Goal: Task Accomplishment & Management: Use online tool/utility

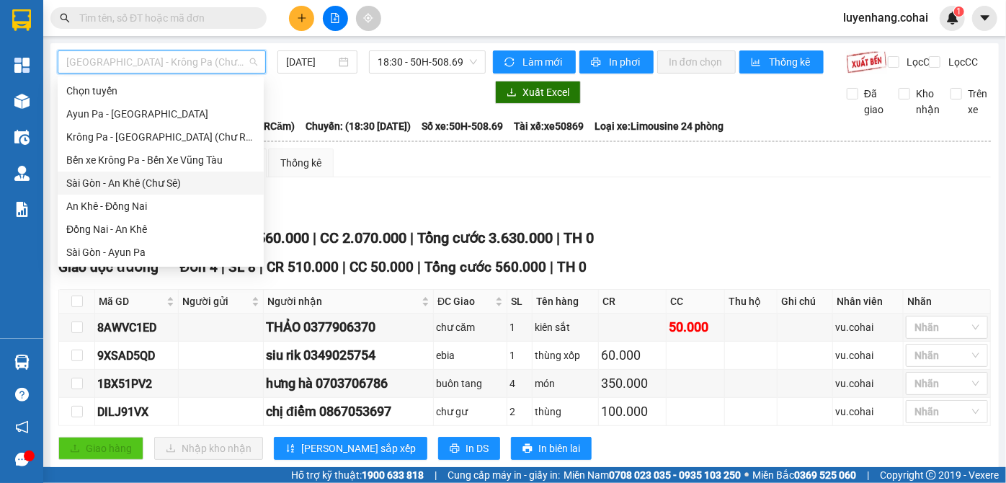
click at [182, 181] on div "Sài Gòn - An Khê (Chư Sê)" at bounding box center [160, 183] width 189 height 16
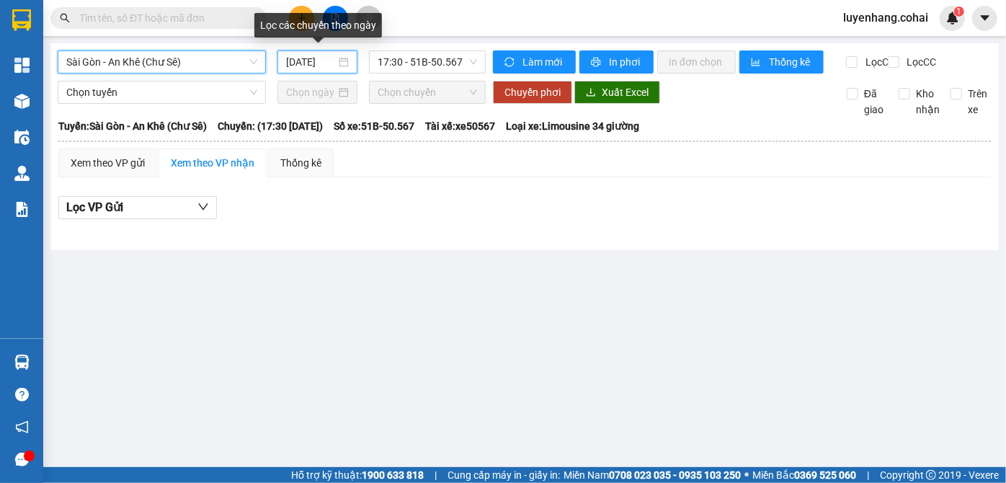
click at [313, 55] on input "[DATE]" at bounding box center [311, 62] width 50 height 16
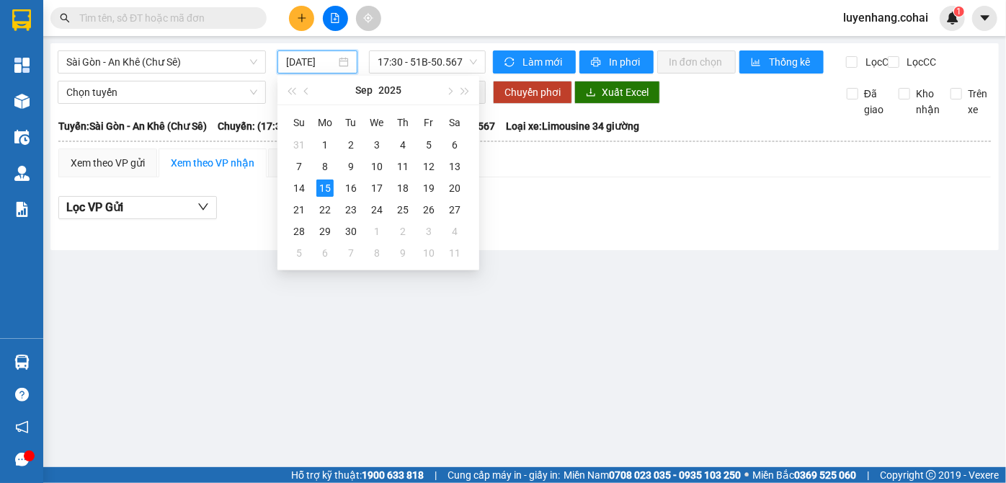
click at [664, 210] on div "Lọc VP Gửi" at bounding box center [524, 208] width 932 height 24
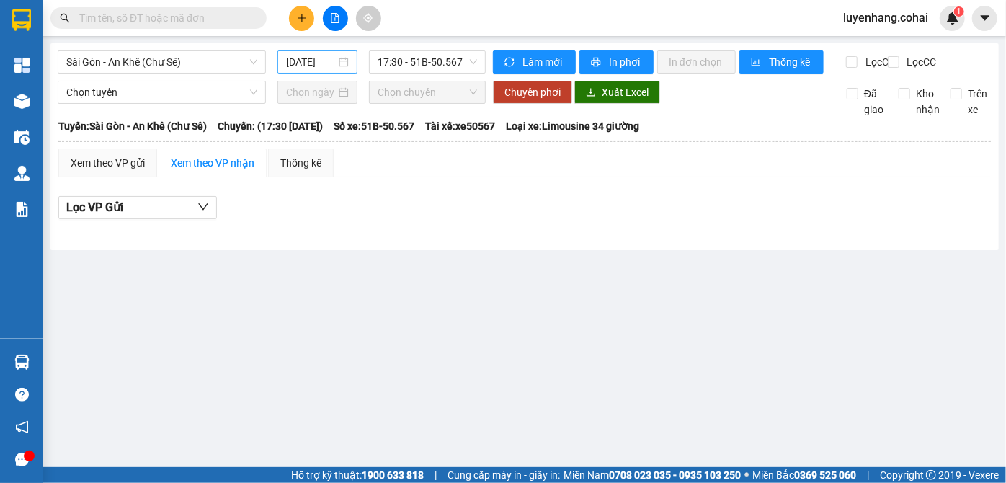
click at [323, 67] on input "[DATE]" at bounding box center [311, 62] width 50 height 16
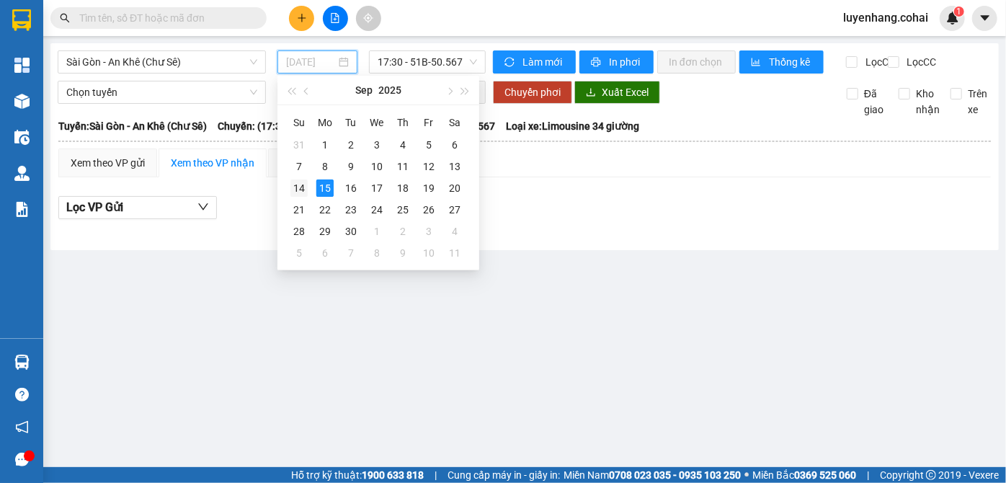
click at [308, 184] on td "14" at bounding box center [299, 188] width 26 height 22
type input "[DATE]"
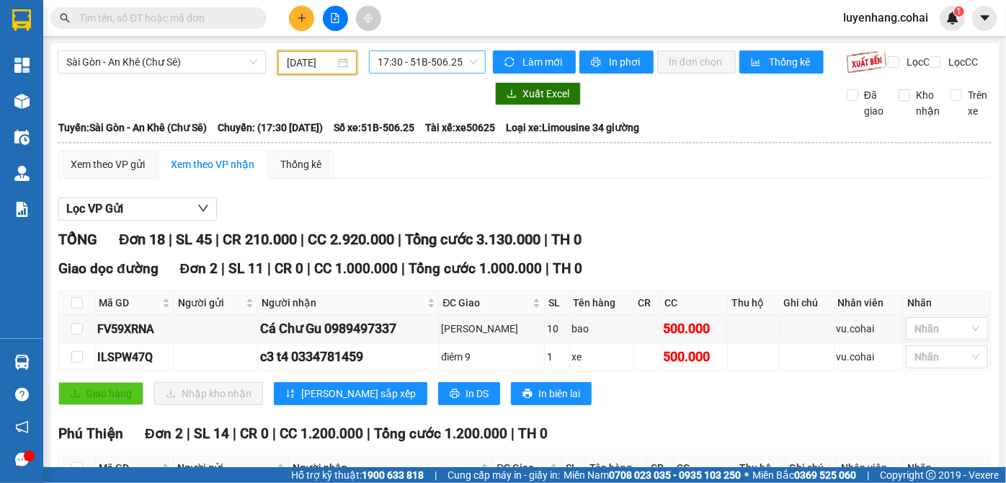
click at [452, 61] on span "17:30 - 51B-506.25" at bounding box center [426, 62] width 99 height 22
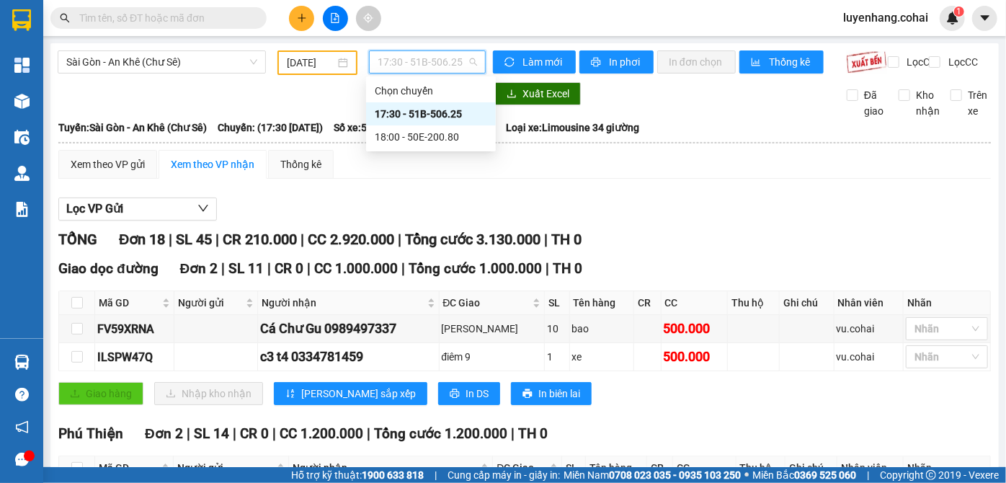
click at [452, 61] on span "17:30 - 51B-506.25" at bounding box center [426, 62] width 99 height 22
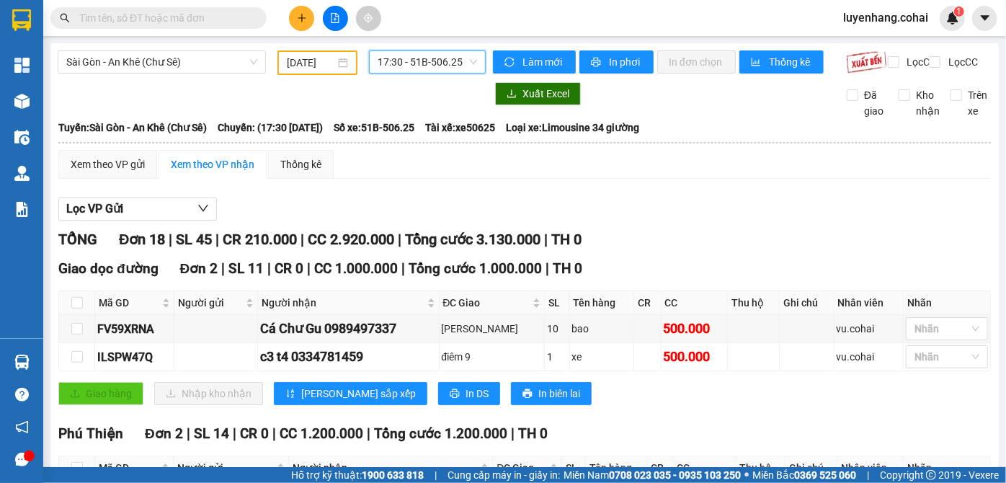
click at [425, 56] on span "17:30 - 51B-506.25" at bounding box center [426, 62] width 99 height 22
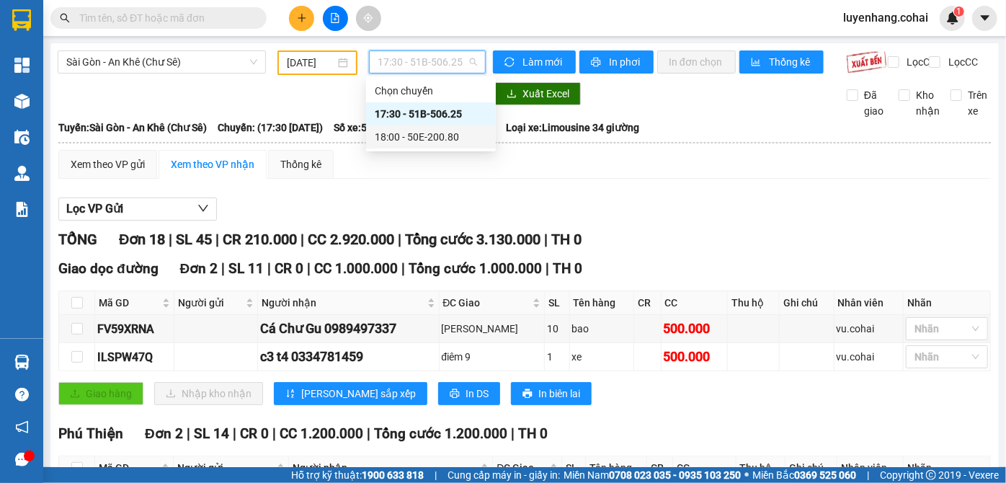
click at [436, 143] on div "18:00 - 50E-200.80" at bounding box center [431, 137] width 112 height 16
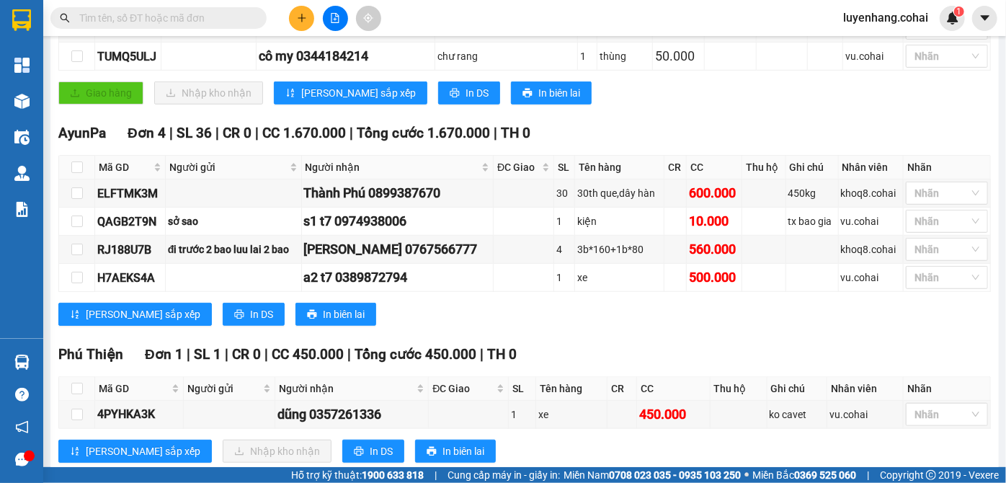
scroll to position [614, 0]
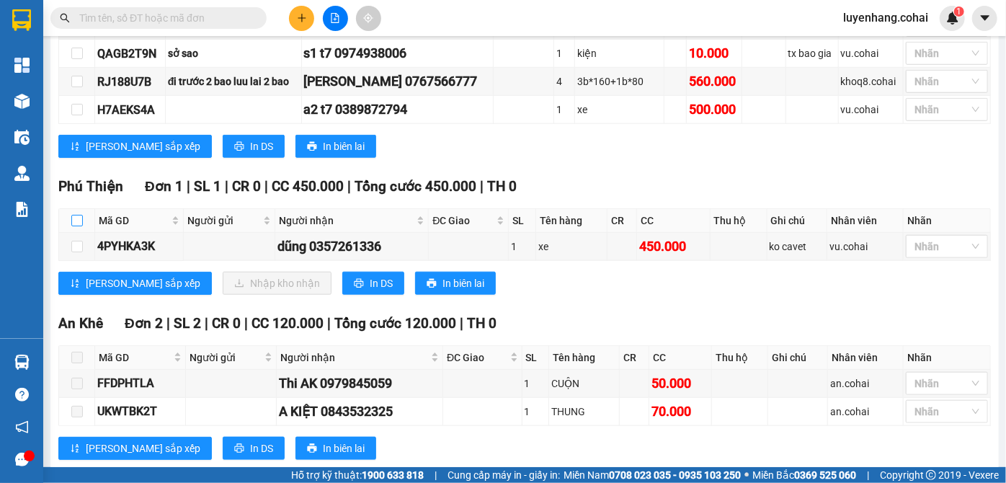
click at [79, 215] on input "checkbox" at bounding box center [77, 221] width 12 height 12
checkbox input "true"
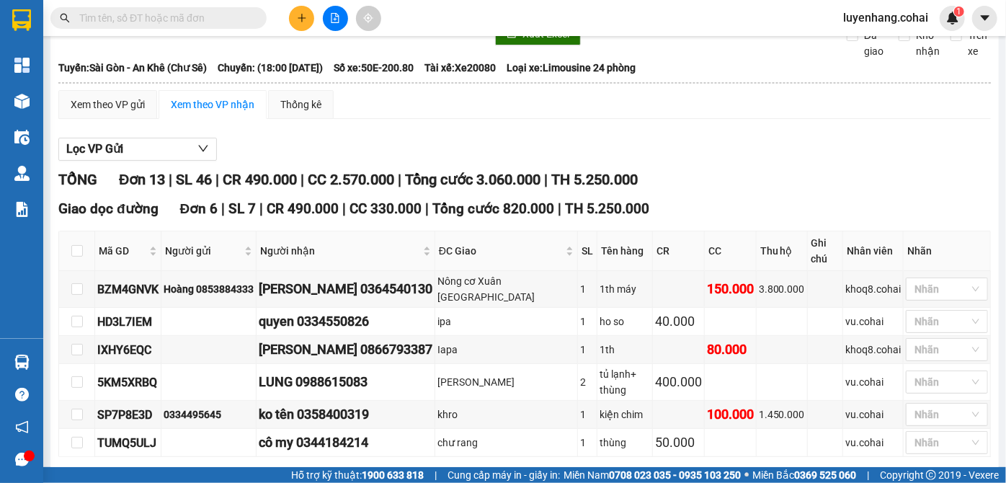
scroll to position [0, 0]
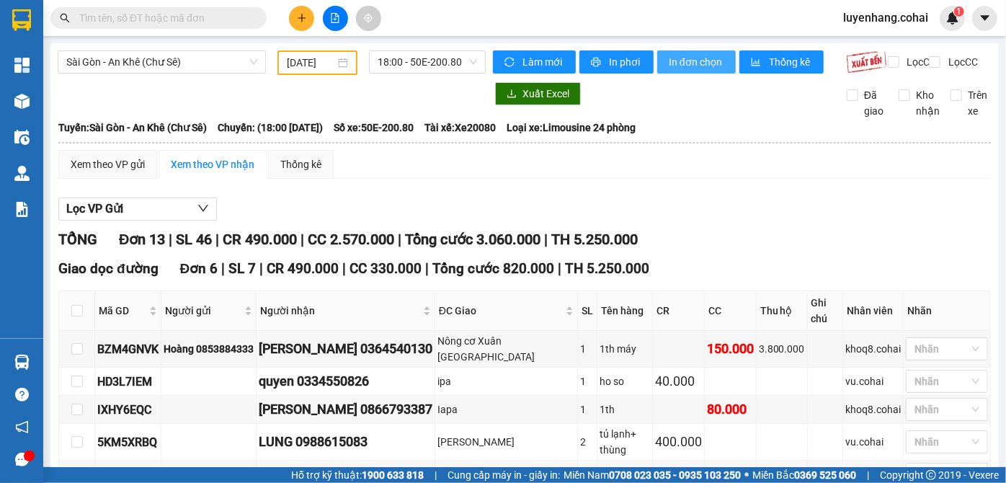
click at [695, 60] on span "In đơn chọn" at bounding box center [695, 62] width 55 height 16
click at [202, 58] on span "Sài Gòn - An Khê (Chư Sê)" at bounding box center [161, 62] width 191 height 22
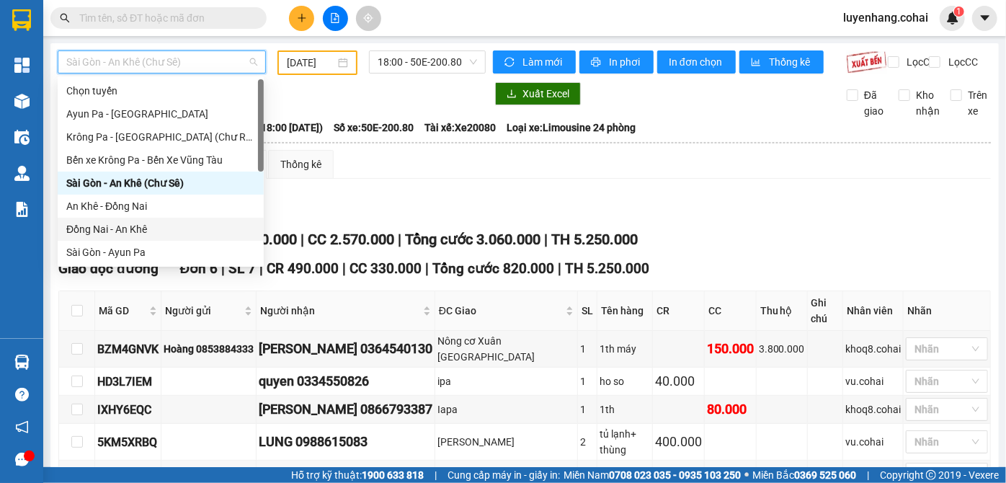
click at [156, 229] on div "Đồng Nai - An Khê" at bounding box center [160, 229] width 189 height 16
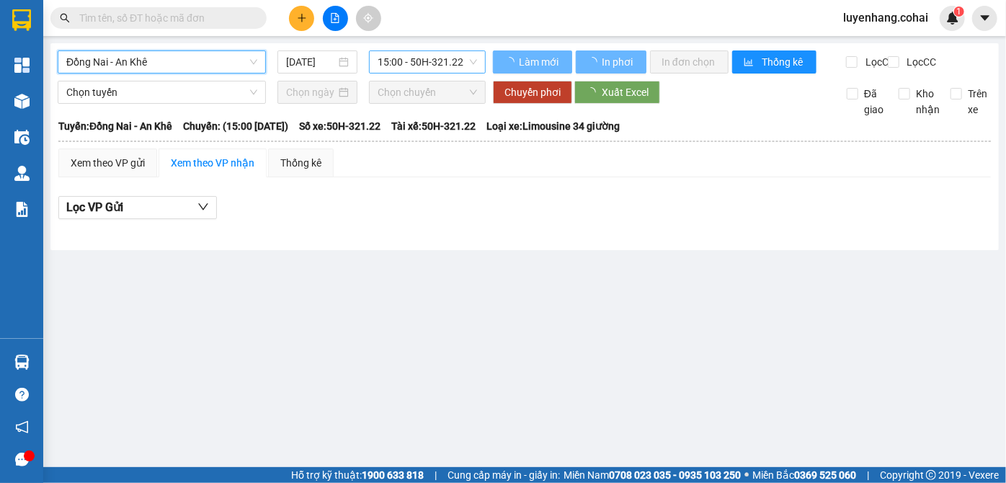
click at [430, 66] on span "15:00 - 50H-321.22" at bounding box center [426, 62] width 99 height 22
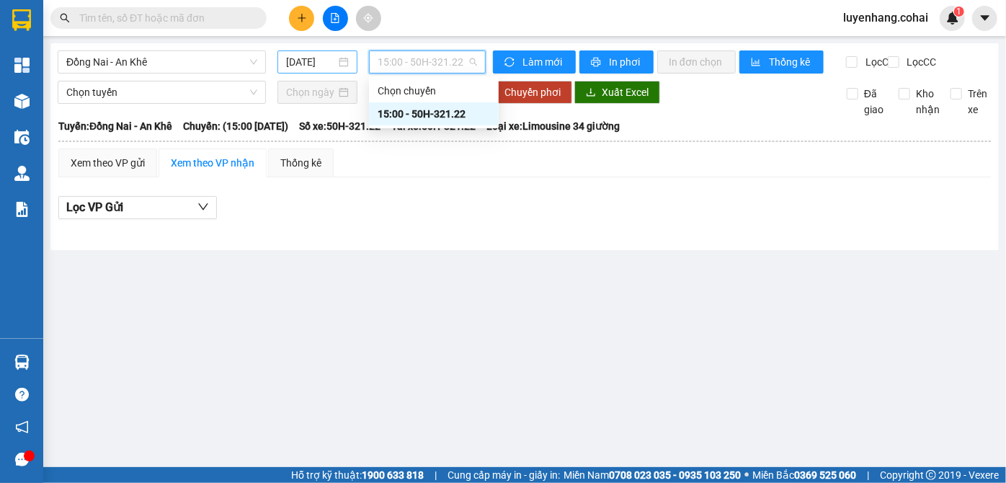
click at [316, 66] on input "[DATE]" at bounding box center [311, 62] width 50 height 16
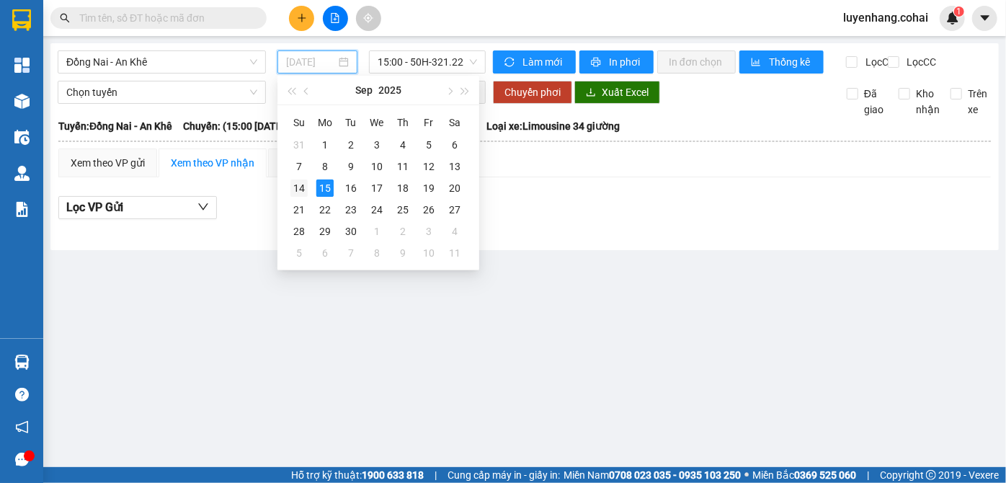
click at [295, 181] on div "14" at bounding box center [298, 187] width 17 height 17
type input "[DATE]"
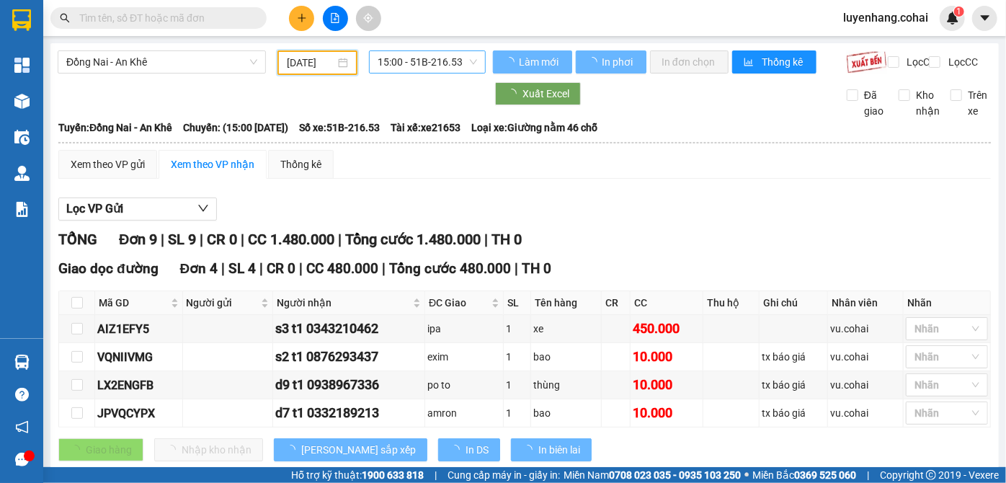
click at [437, 63] on span "15:00 - 51B-216.53" at bounding box center [426, 62] width 99 height 22
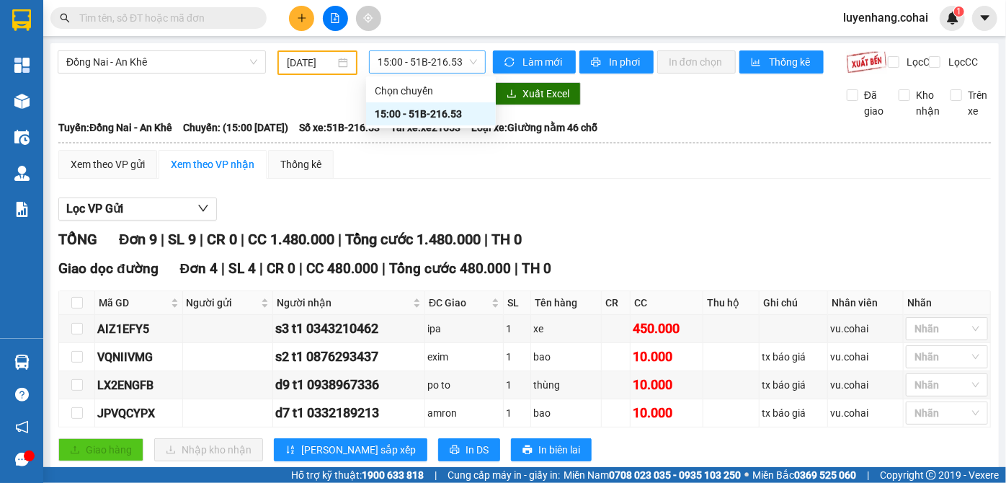
click at [437, 63] on span "15:00 - 51B-216.53" at bounding box center [426, 62] width 99 height 22
click at [179, 56] on span "Đồng Nai - An Khê" at bounding box center [161, 62] width 191 height 22
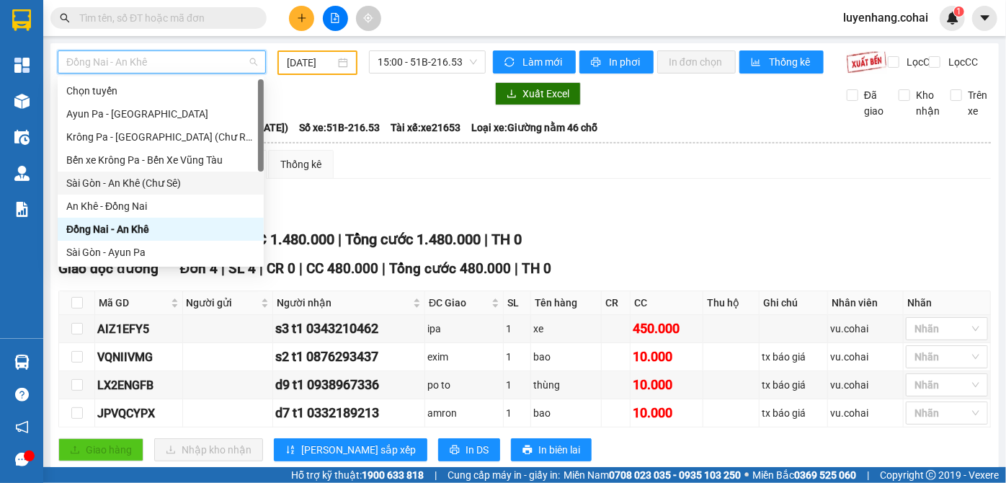
scroll to position [130, 0]
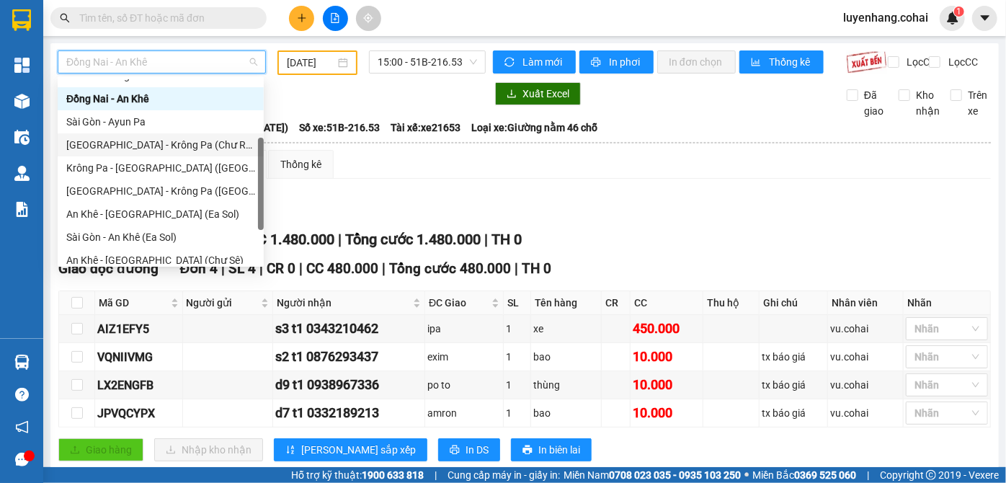
click at [188, 149] on div "[GEOGRAPHIC_DATA] - Krông Pa (Chư RCăm)" at bounding box center [160, 145] width 189 height 16
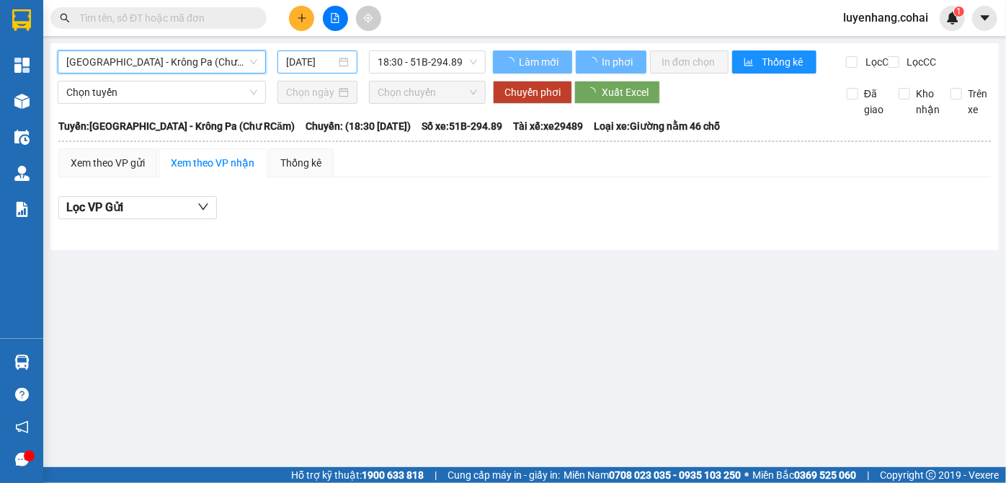
click at [295, 58] on input "[DATE]" at bounding box center [311, 62] width 50 height 16
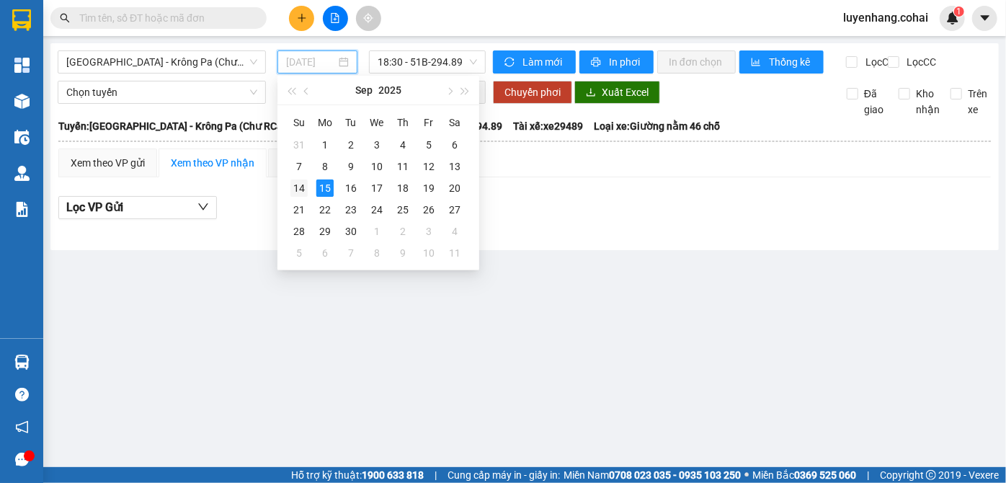
click at [310, 185] on tr "14 15 16 17 18 19 20" at bounding box center [377, 188] width 182 height 22
click at [307, 187] on td "14" at bounding box center [299, 188] width 26 height 22
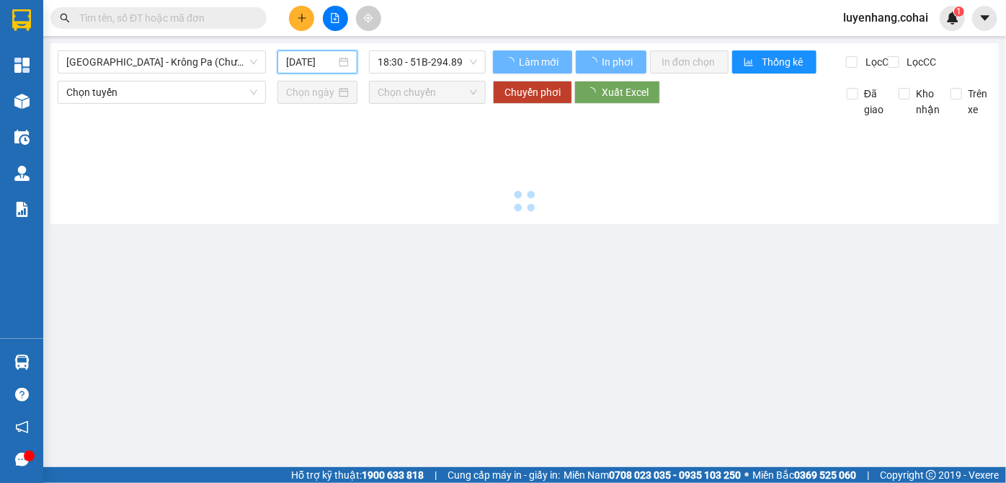
type input "[DATE]"
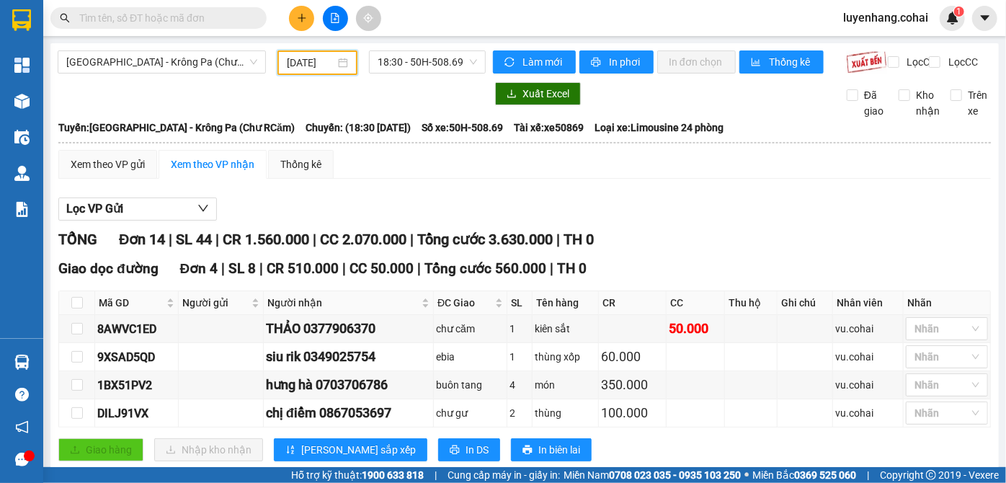
scroll to position [261, 0]
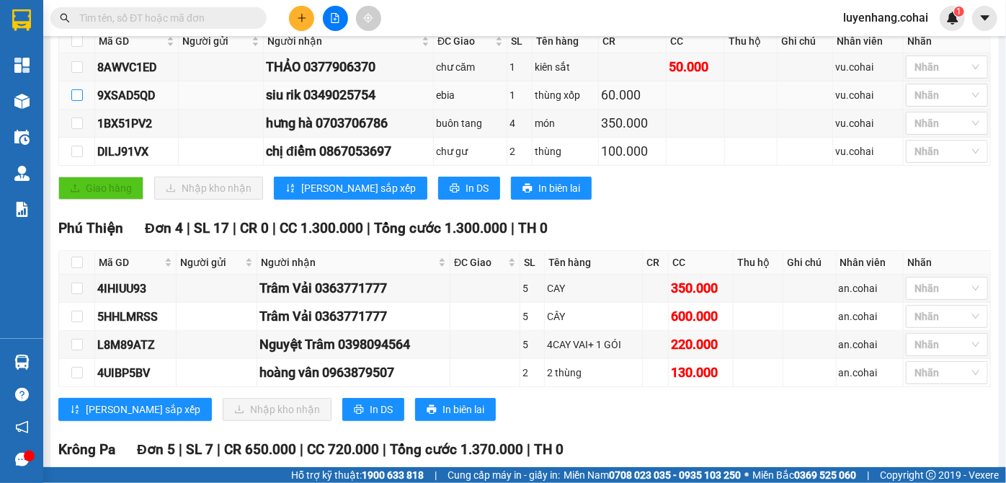
click at [79, 101] on input "checkbox" at bounding box center [77, 95] width 12 height 12
checkbox input "true"
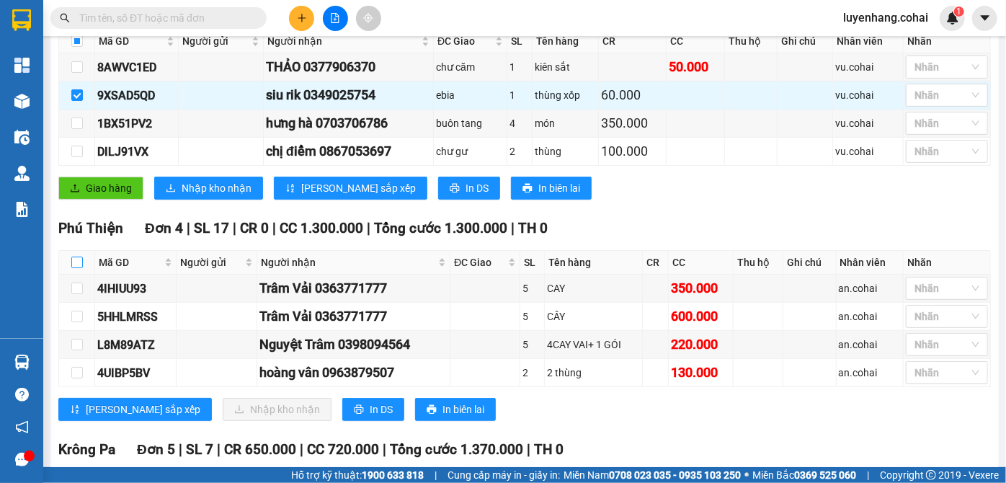
click at [73, 263] on input "checkbox" at bounding box center [77, 262] width 12 height 12
checkbox input "true"
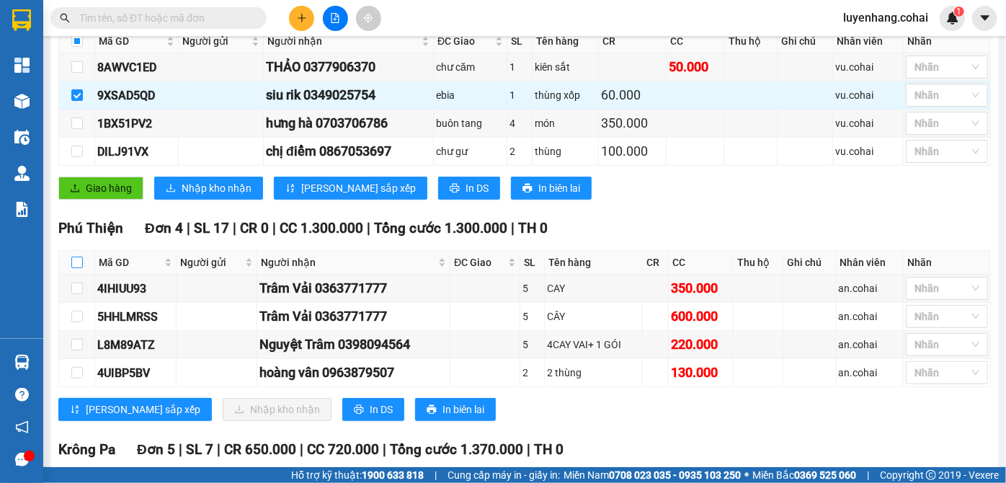
checkbox input "true"
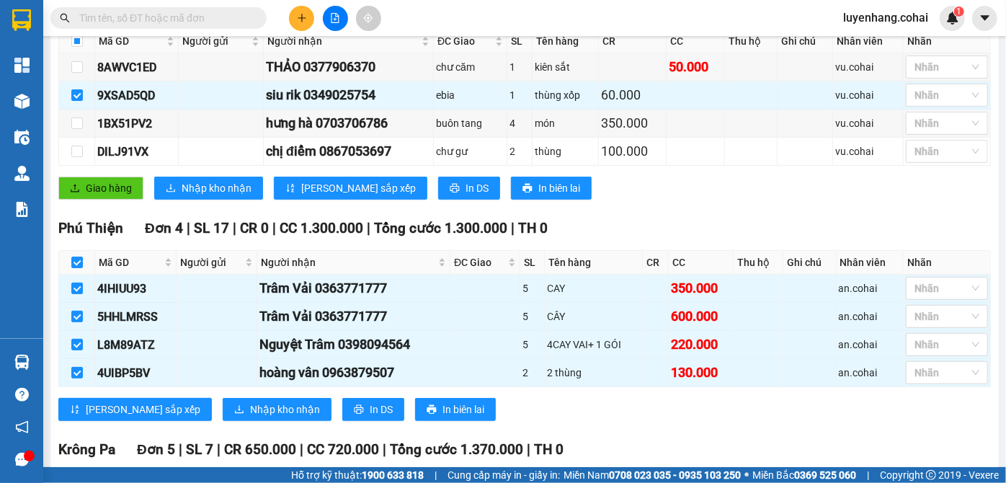
scroll to position [0, 0]
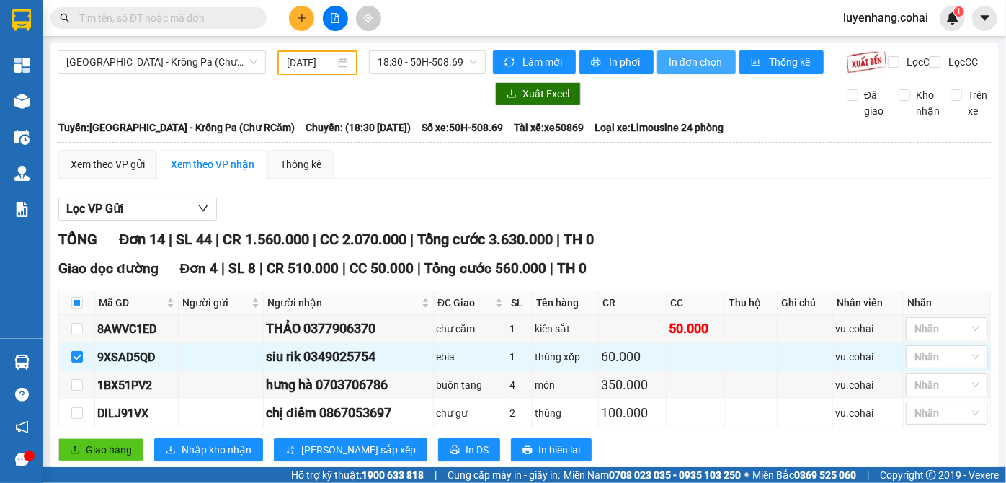
click at [683, 66] on span "In đơn chọn" at bounding box center [695, 62] width 55 height 16
click at [215, 66] on span "[GEOGRAPHIC_DATA] - Krông Pa (Chư RCăm)" at bounding box center [161, 62] width 191 height 22
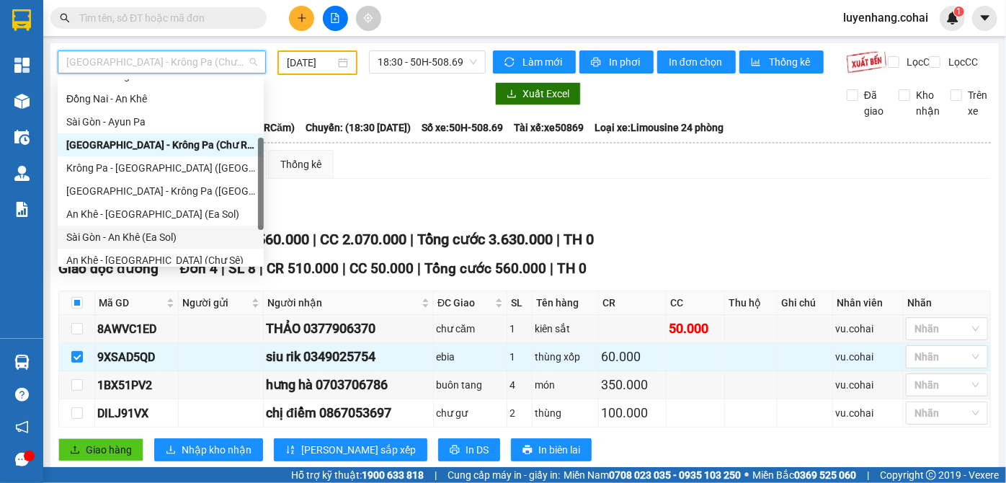
scroll to position [207, 0]
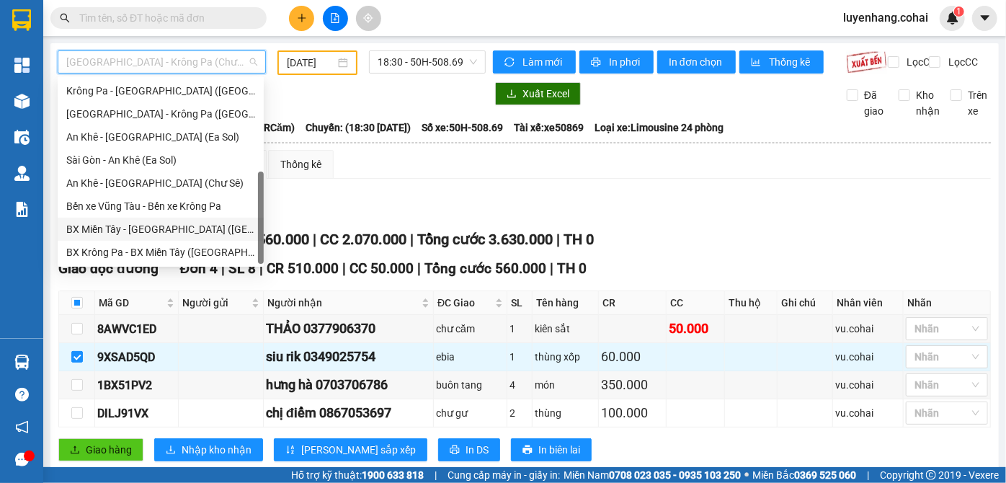
click at [189, 230] on div "BX Miền Tây - [GEOGRAPHIC_DATA] ([GEOGRAPHIC_DATA] - [GEOGRAPHIC_DATA])" at bounding box center [160, 229] width 189 height 16
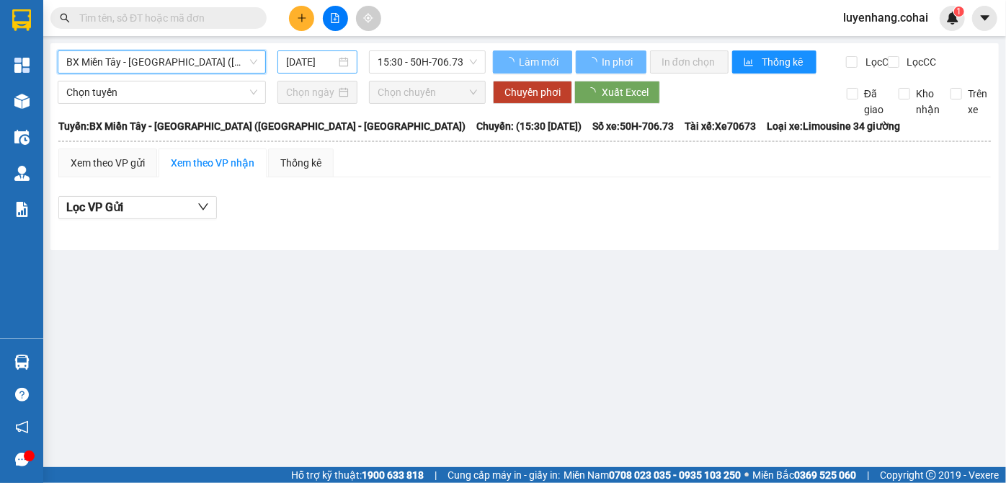
click at [304, 61] on input "[DATE]" at bounding box center [311, 62] width 50 height 16
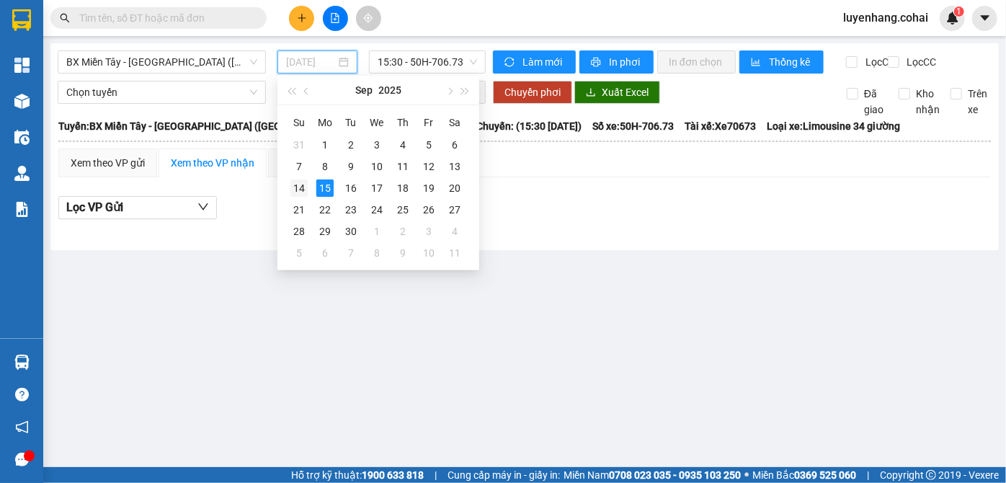
click at [300, 182] on div "14" at bounding box center [298, 187] width 17 height 17
type input "[DATE]"
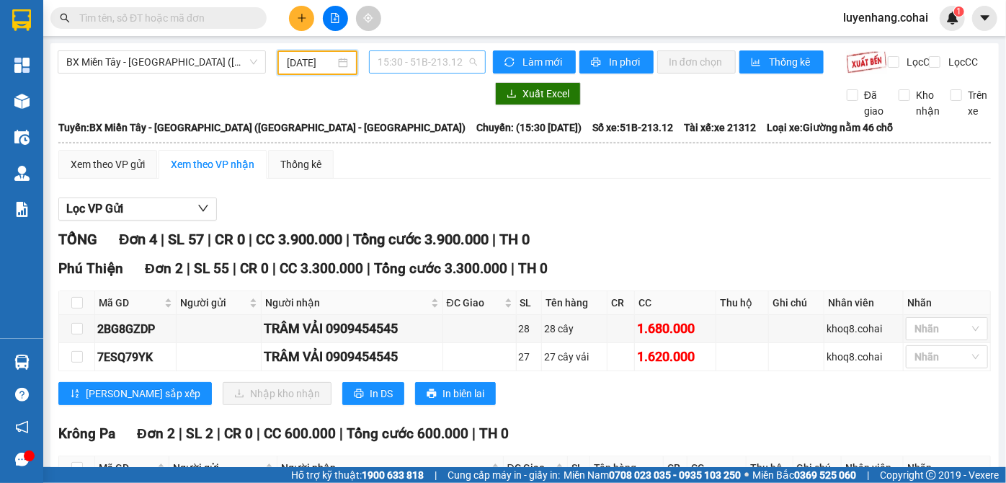
click at [437, 59] on span "15:30 - 51B-213.12" at bounding box center [426, 62] width 99 height 22
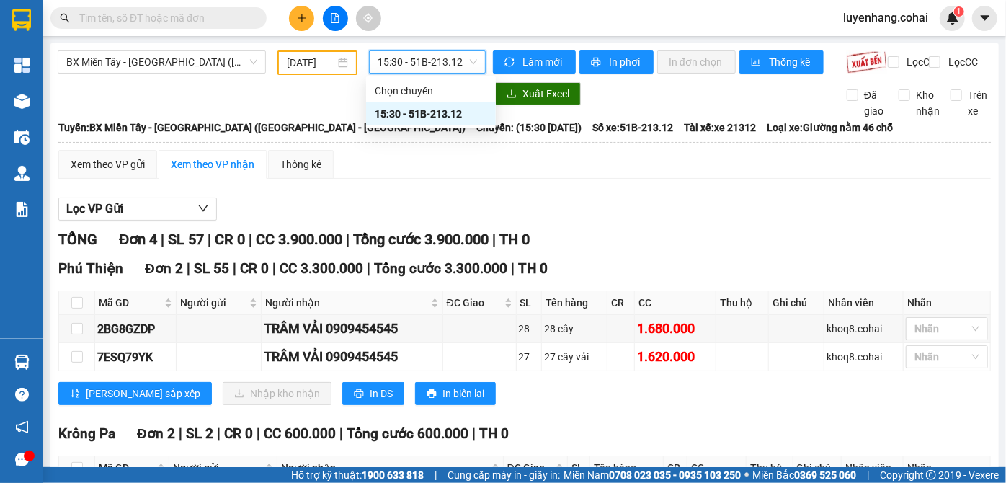
click at [437, 61] on span "15:30 - 51B-213.12" at bounding box center [426, 62] width 99 height 22
click at [77, 308] on input "checkbox" at bounding box center [77, 303] width 12 height 12
checkbox input "true"
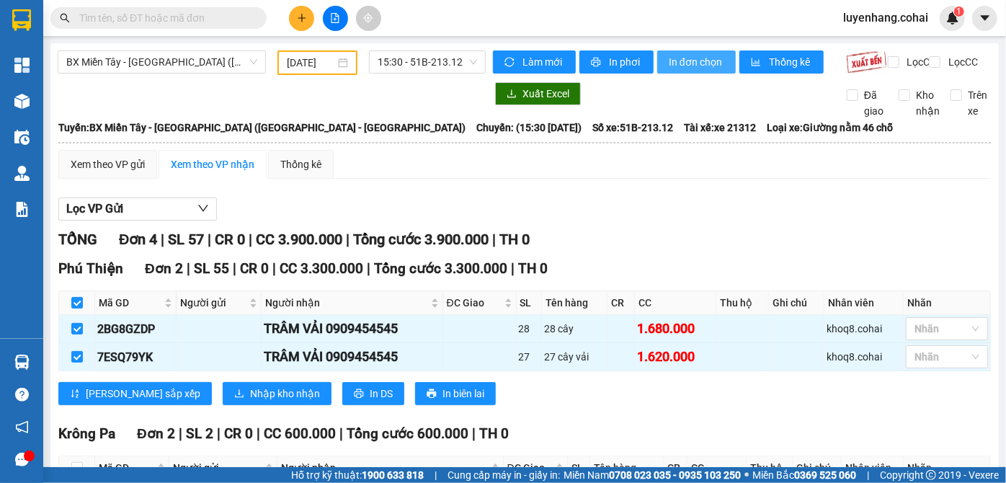
click at [696, 68] on span "In đơn chọn" at bounding box center [695, 62] width 55 height 16
